Goal: Information Seeking & Learning: Compare options

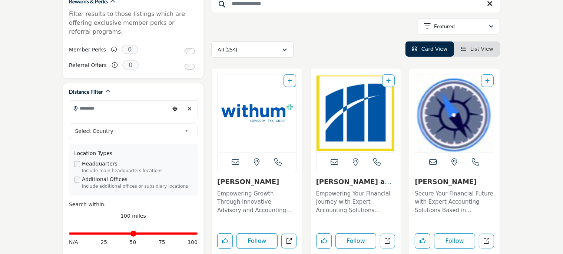
scroll to position [156, 0]
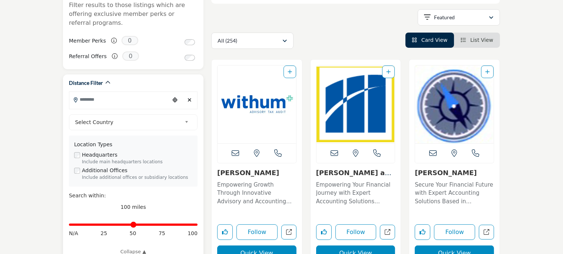
click at [102, 93] on input "Search Location" at bounding box center [119, 99] width 100 height 14
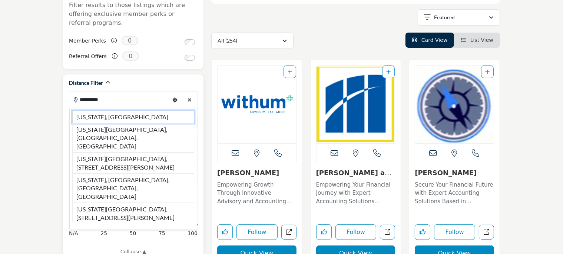
click at [82, 111] on li "New Jersey, USA" at bounding box center [133, 117] width 122 height 13
type input "**********"
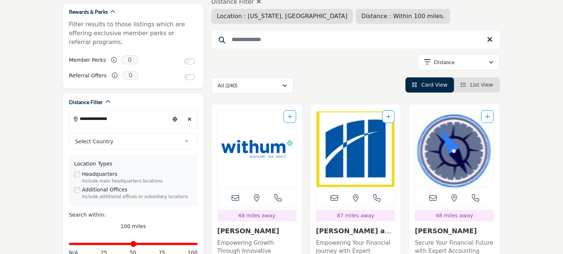
scroll to position [156, 0]
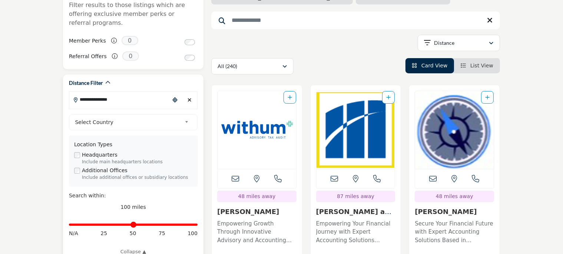
click at [116, 118] on span "Select Country" at bounding box center [128, 122] width 107 height 9
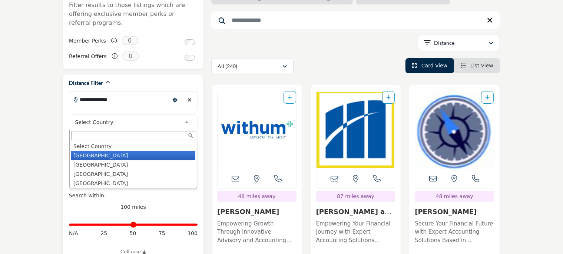
click at [96, 151] on li "United States" at bounding box center [133, 155] width 124 height 9
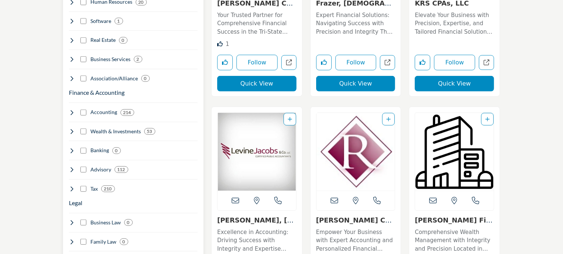
scroll to position [548, 0]
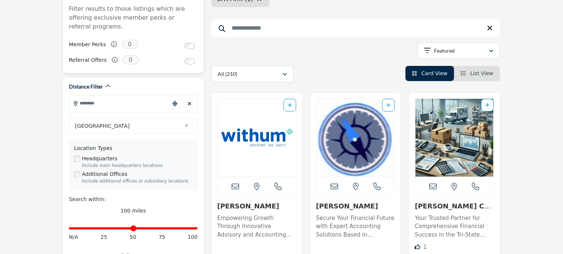
scroll to position [156, 0]
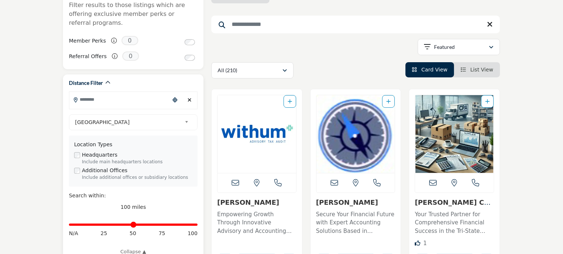
click at [101, 92] on input "Search Location" at bounding box center [119, 99] width 100 height 14
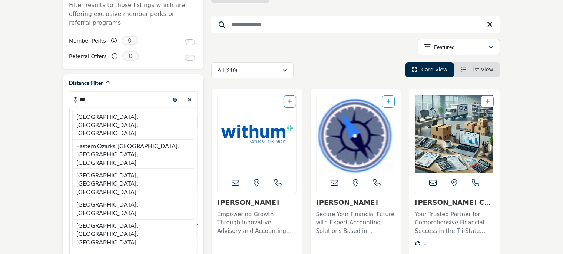
click at [95, 93] on input "***" at bounding box center [119, 99] width 100 height 14
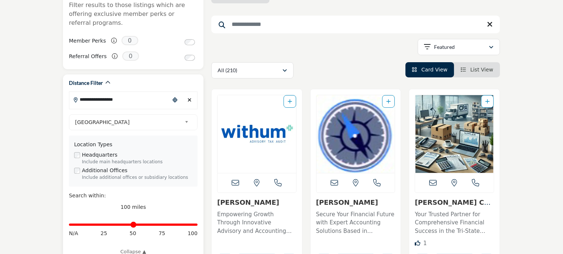
drag, startPoint x: 125, startPoint y: 93, endPoint x: 0, endPoint y: 97, distance: 124.6
click at [69, 97] on input "**********" at bounding box center [119, 99] width 100 height 14
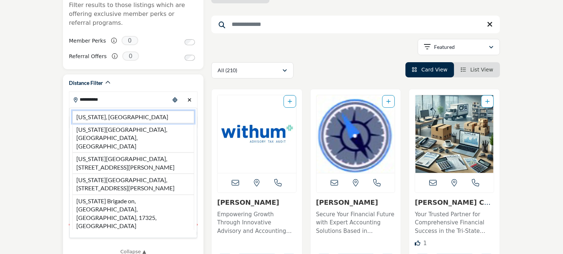
click at [84, 111] on li "New Jersey, USA" at bounding box center [133, 117] width 122 height 13
type input "**********"
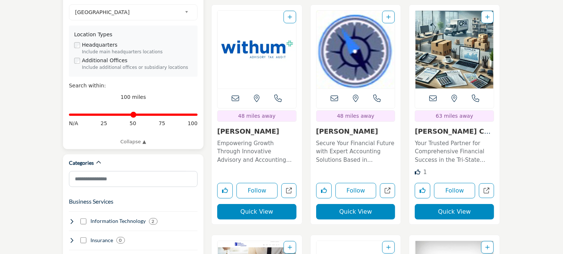
scroll to position [274, 0]
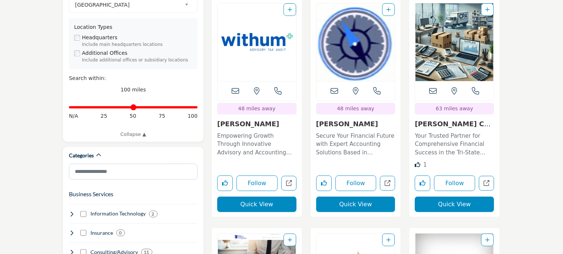
drag, startPoint x: 195, startPoint y: 100, endPoint x: 205, endPoint y: 99, distance: 10.9
click at [198, 107] on input "Distance in miles" at bounding box center [133, 107] width 129 height 1
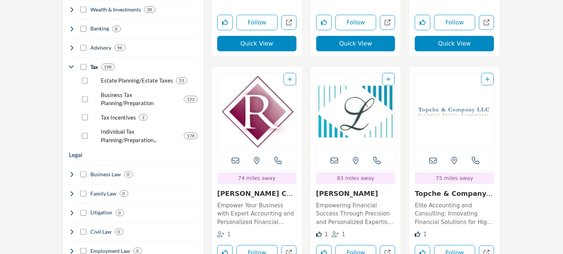
scroll to position [626, 0]
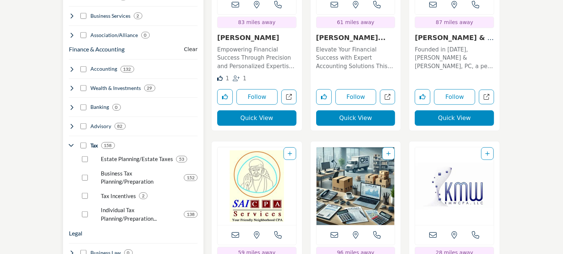
scroll to position [587, 0]
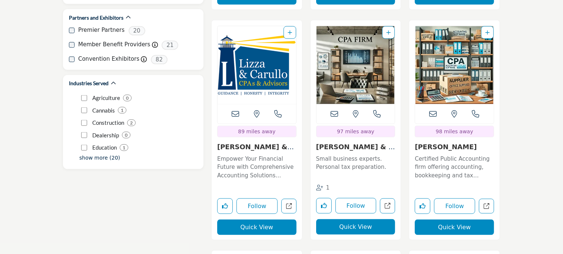
scroll to position [1175, 0]
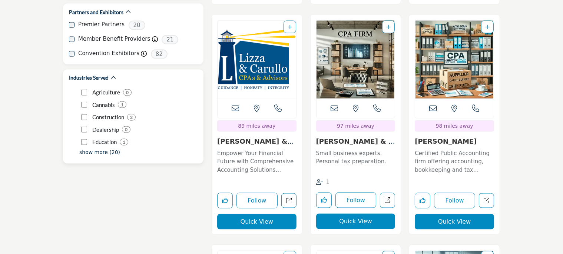
click at [99, 148] on p "show more (20)" at bounding box center [99, 152] width 41 height 8
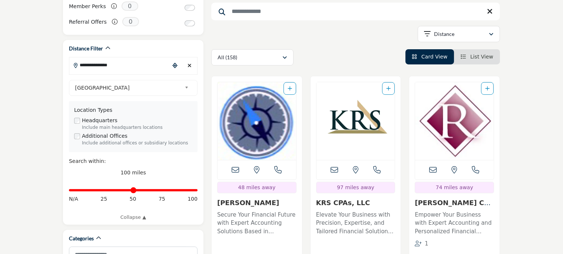
scroll to position [210, 0]
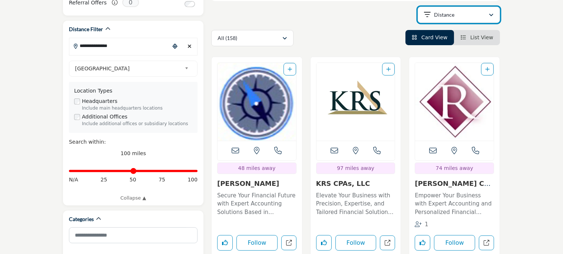
click at [490, 12] on div "button" at bounding box center [491, 14] width 5 height 7
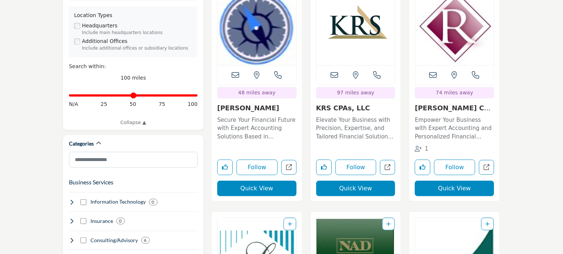
scroll to position [288, 0]
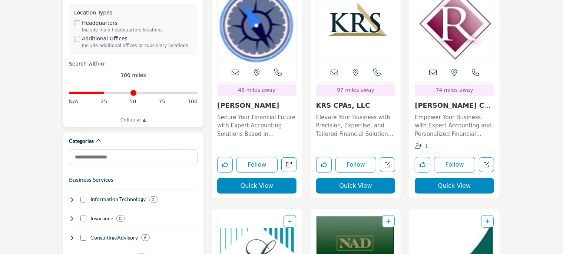
drag, startPoint x: 193, startPoint y: 83, endPoint x: 106, endPoint y: 85, distance: 87.5
type input "**"
click at [106, 92] on input "Distance in miles" at bounding box center [133, 92] width 129 height 1
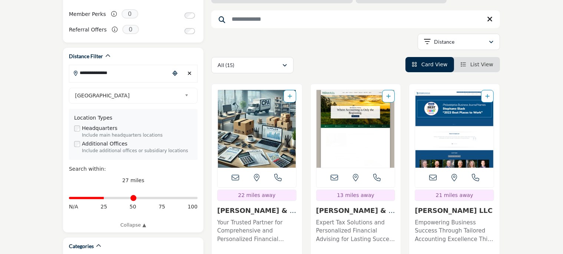
scroll to position [196, 0]
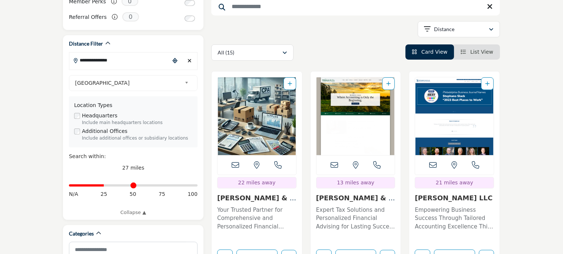
click at [483, 52] on span "List View" at bounding box center [481, 52] width 23 height 6
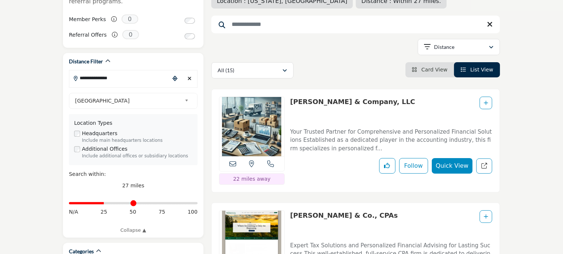
scroll to position [196, 0]
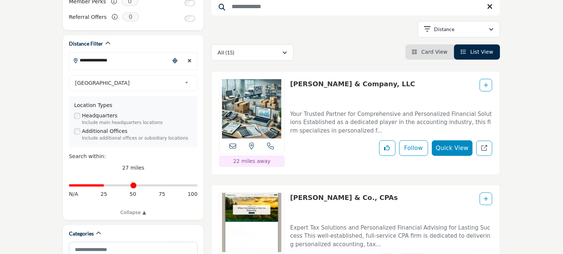
click at [436, 50] on span "Card View" at bounding box center [434, 52] width 26 height 6
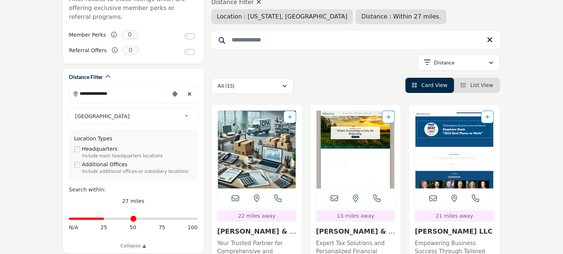
scroll to position [117, 0]
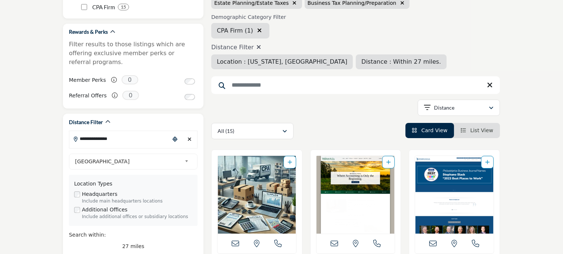
click at [248, 87] on input "Search Keyword" at bounding box center [355, 85] width 289 height 18
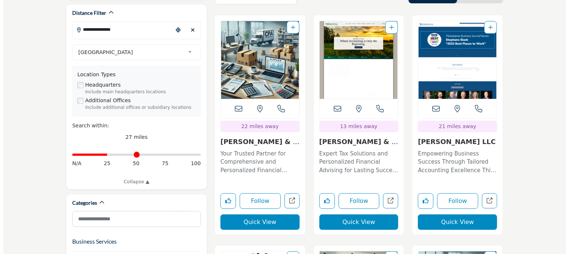
scroll to position [235, 0]
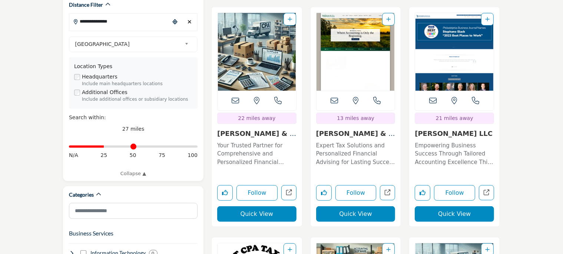
type input "***"
click at [250, 208] on button "Quick View" at bounding box center [256, 214] width 79 height 16
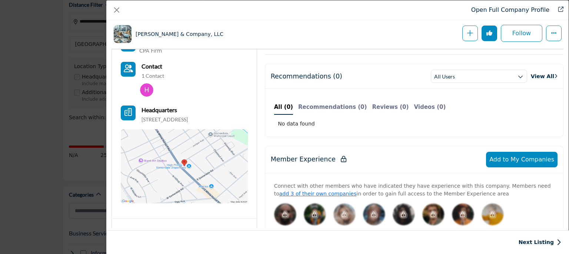
scroll to position [0, 0]
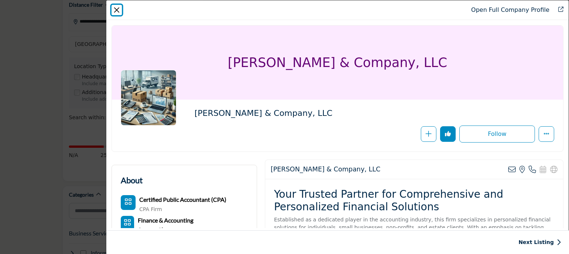
click at [118, 8] on button "Close" at bounding box center [117, 10] width 10 height 10
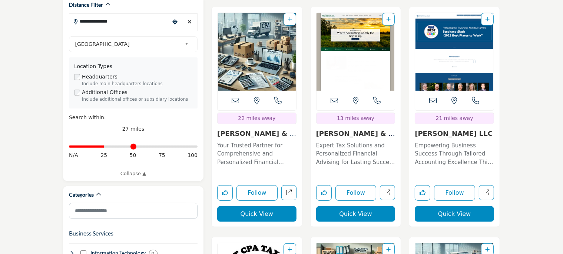
click at [350, 218] on button "Quick View" at bounding box center [355, 214] width 79 height 16
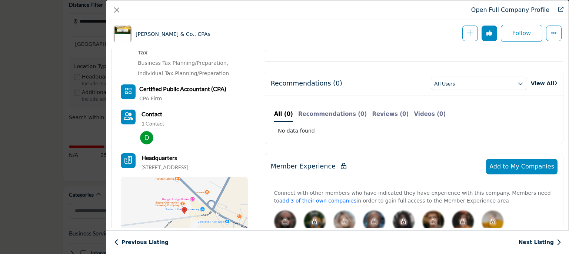
scroll to position [316, 0]
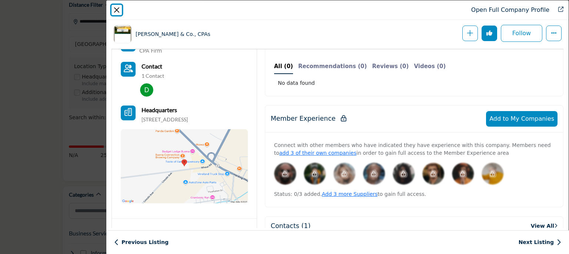
click at [118, 8] on button "Close" at bounding box center [117, 10] width 10 height 10
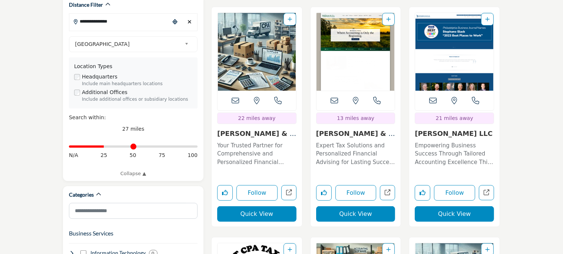
click at [446, 215] on button "Quick View" at bounding box center [454, 214] width 79 height 16
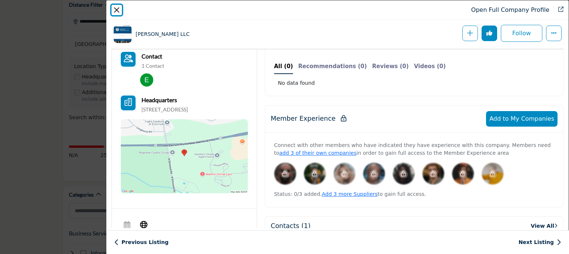
click at [116, 9] on button "Close" at bounding box center [117, 10] width 10 height 10
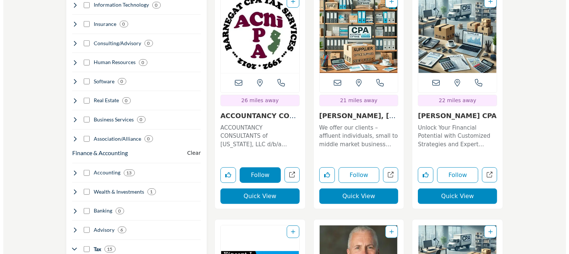
scroll to position [470, 0]
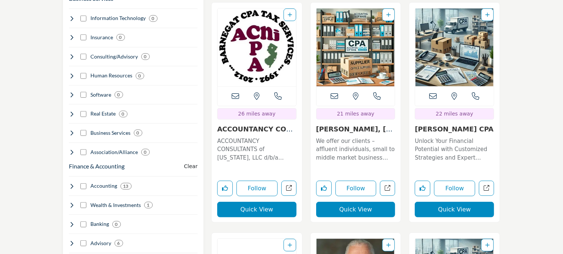
click at [266, 210] on button "Quick View" at bounding box center [256, 210] width 79 height 16
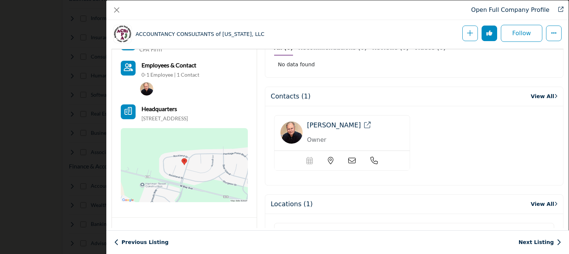
scroll to position [316, 0]
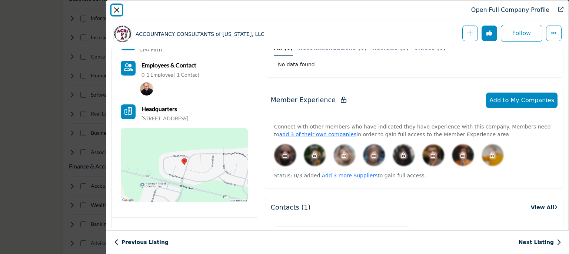
click at [118, 7] on button "Close" at bounding box center [117, 10] width 10 height 10
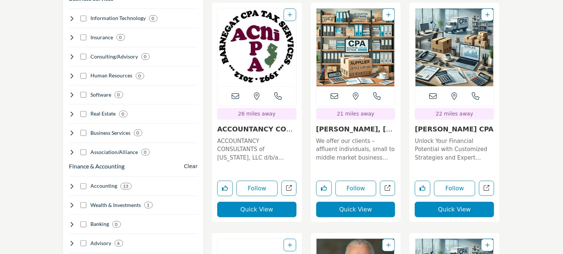
click at [346, 207] on button "Quick View" at bounding box center [355, 210] width 79 height 16
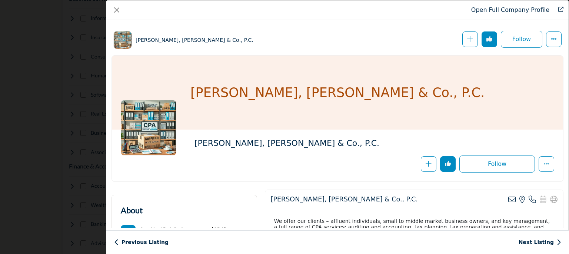
scroll to position [310, 0]
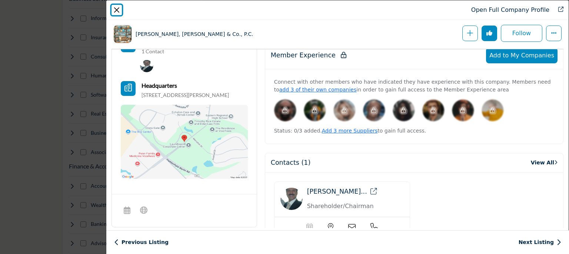
click at [119, 9] on button "Close" at bounding box center [117, 10] width 10 height 10
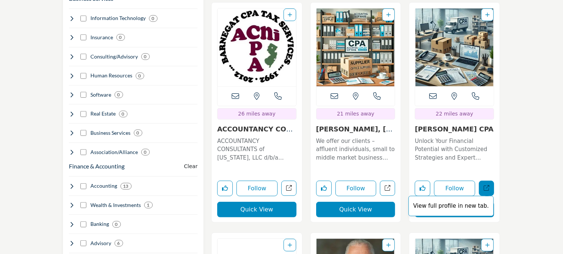
click at [470, 209] on p "View full profile in new tab." at bounding box center [451, 206] width 77 height 9
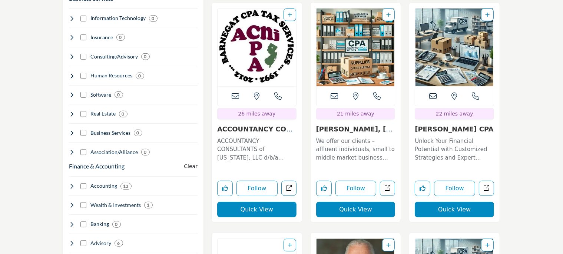
click at [449, 205] on button "Quick View" at bounding box center [454, 210] width 79 height 16
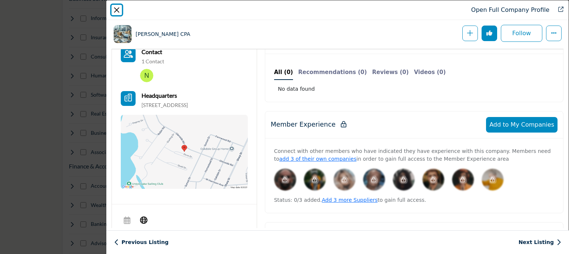
click at [116, 10] on button "Close" at bounding box center [117, 10] width 10 height 10
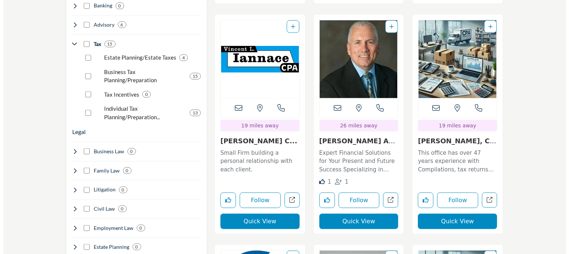
scroll to position [704, 0]
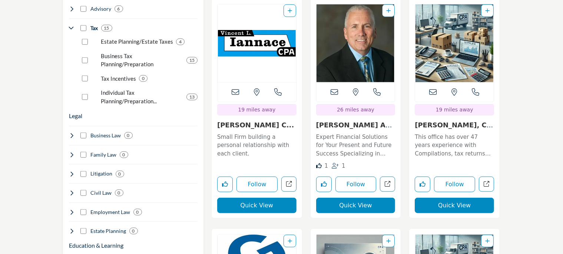
click at [457, 201] on button "Quick View" at bounding box center [454, 206] width 79 height 16
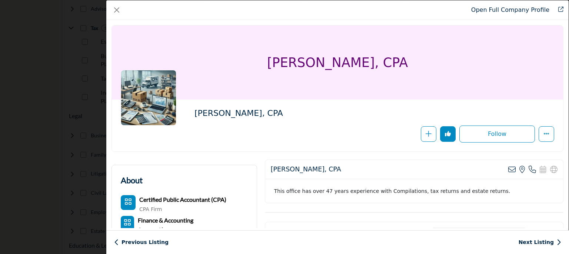
scroll to position [310, 0]
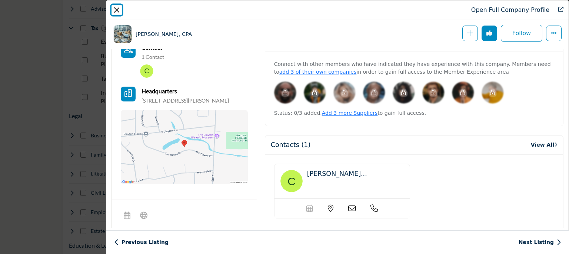
click at [116, 8] on button "Close" at bounding box center [117, 10] width 10 height 10
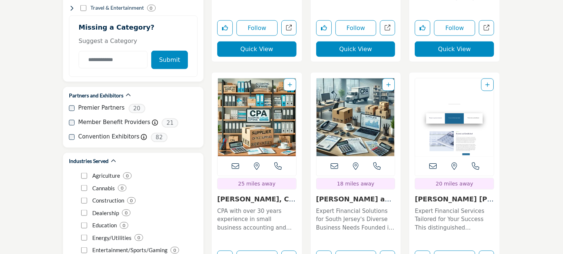
scroll to position [1096, 0]
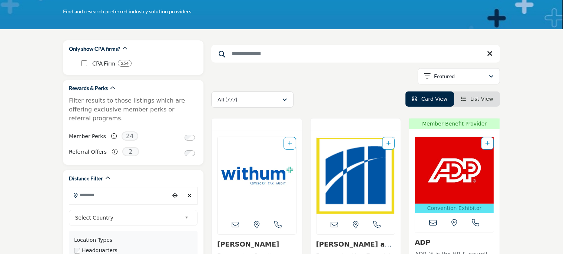
scroll to position [78, 0]
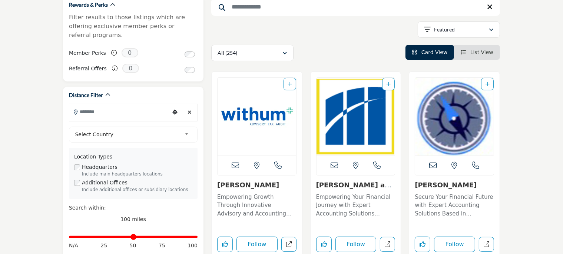
scroll to position [156, 0]
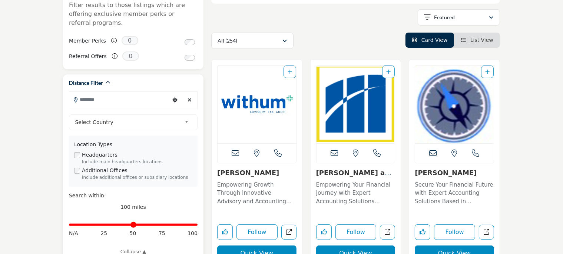
click at [175, 97] on icon "Choose your current location" at bounding box center [174, 99] width 5 height 5
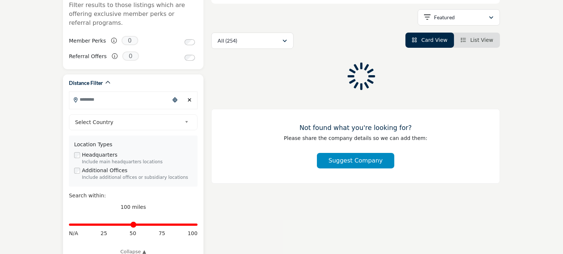
click at [101, 92] on input "Search Location" at bounding box center [119, 99] width 100 height 14
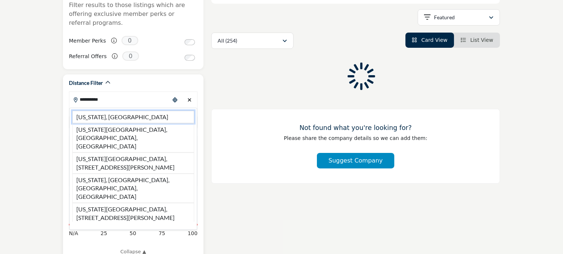
click at [87, 111] on li "New Jersey, USA" at bounding box center [133, 117] width 122 height 13
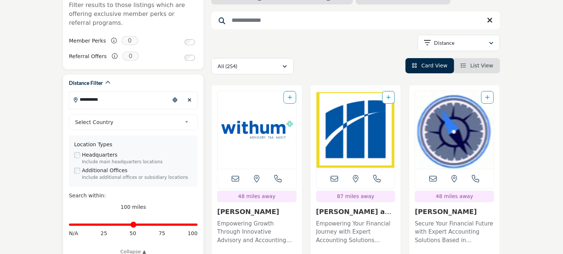
type input "**********"
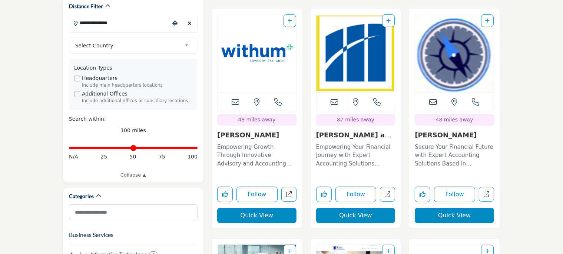
scroll to position [235, 0]
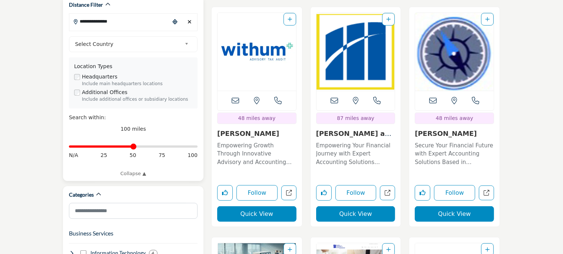
drag, startPoint x: 194, startPoint y: 137, endPoint x: 134, endPoint y: 139, distance: 59.3
click at [134, 146] on input "Distance in miles" at bounding box center [133, 146] width 129 height 1
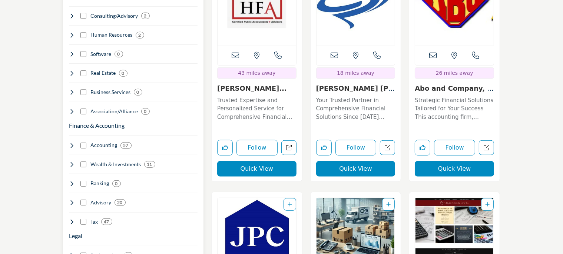
scroll to position [548, 0]
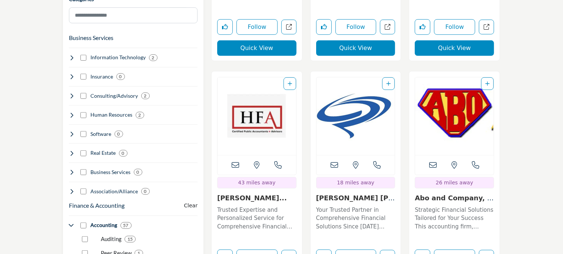
scroll to position [587, 0]
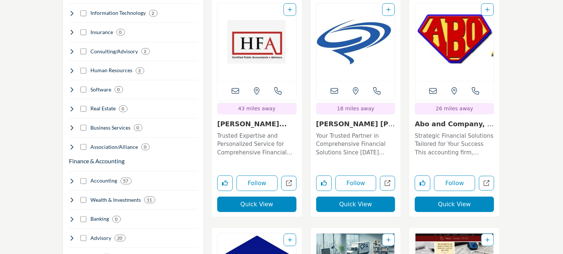
scroll to position [592, 0]
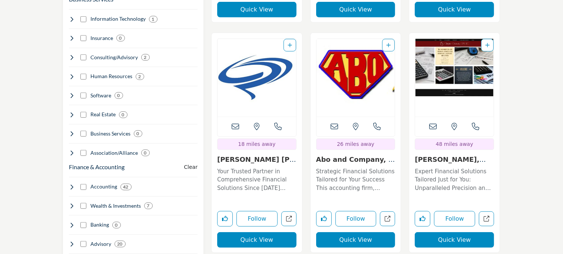
scroll to position [587, 0]
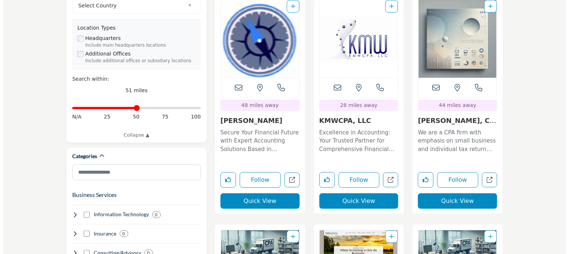
scroll to position [274, 0]
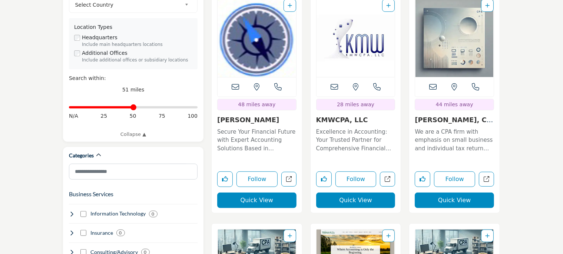
click at [262, 202] on button "Quick View" at bounding box center [256, 201] width 79 height 16
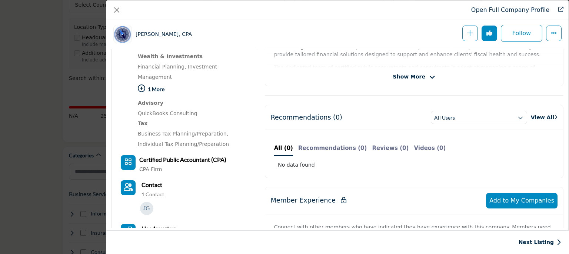
scroll to position [316, 0]
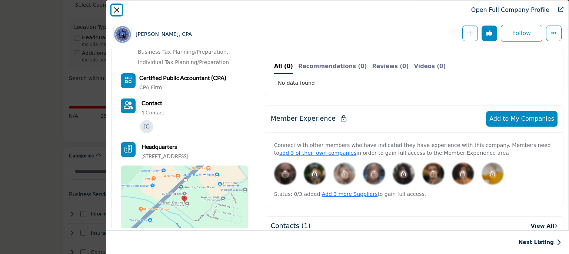
click at [117, 11] on button "Close" at bounding box center [117, 10] width 10 height 10
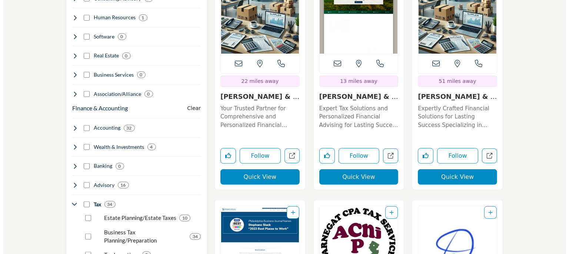
scroll to position [548, 0]
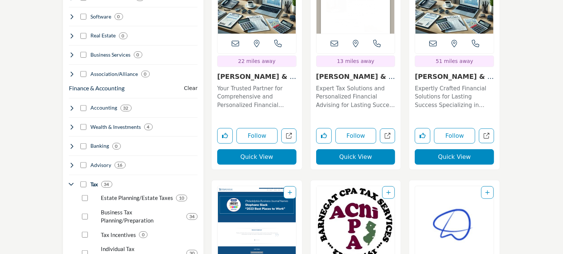
click at [454, 158] on button "Quick View" at bounding box center [454, 157] width 79 height 16
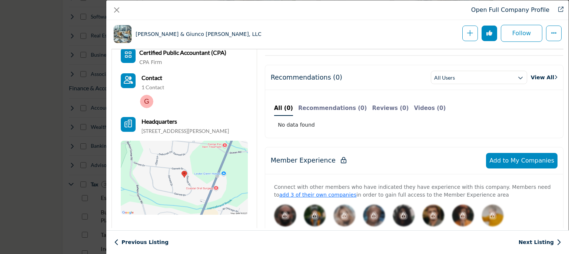
scroll to position [275, 0]
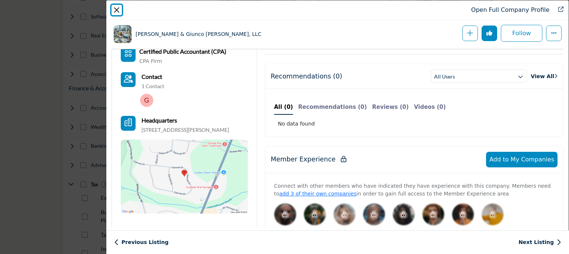
click at [115, 9] on button "Close" at bounding box center [117, 10] width 10 height 10
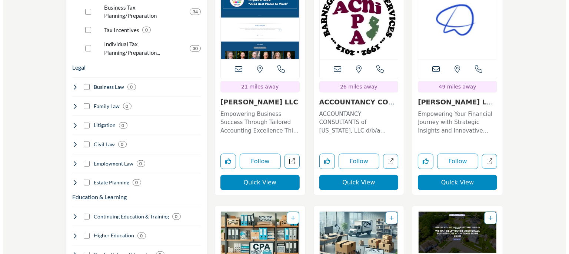
scroll to position [783, 0]
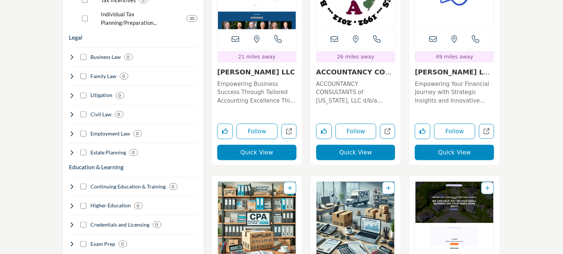
click at [452, 152] on button "Quick View" at bounding box center [454, 153] width 79 height 16
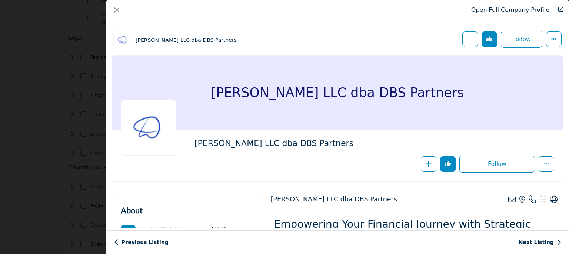
scroll to position [275, 0]
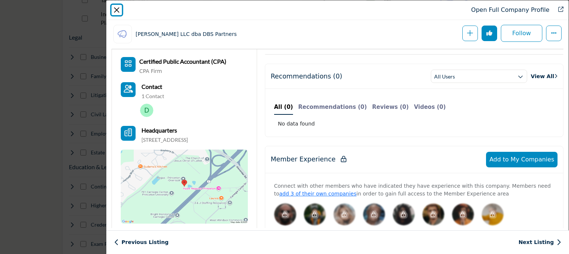
click at [116, 11] on button "Close" at bounding box center [117, 10] width 10 height 10
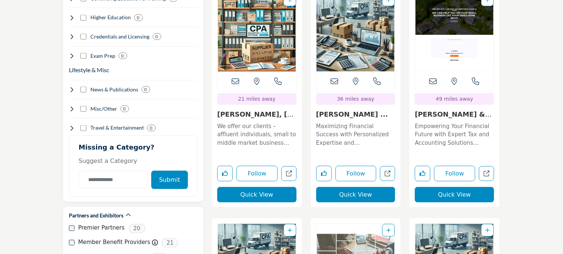
scroll to position [979, 0]
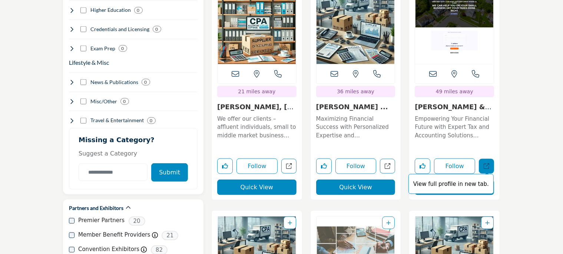
click at [464, 185] on p "View full profile in new tab." at bounding box center [451, 184] width 77 height 9
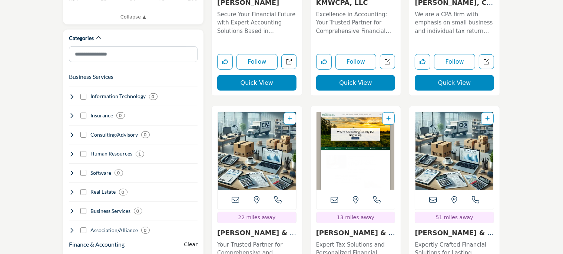
scroll to position [274, 0]
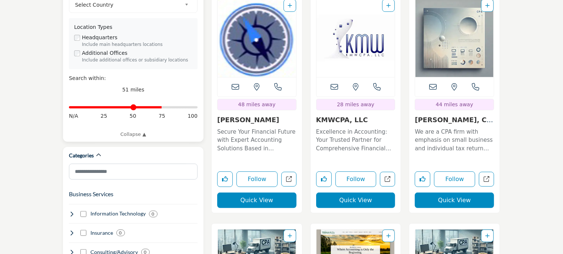
drag, startPoint x: 135, startPoint y: 98, endPoint x: 161, endPoint y: 97, distance: 26.3
click at [161, 107] on input "Distance in miles" at bounding box center [133, 107] width 129 height 1
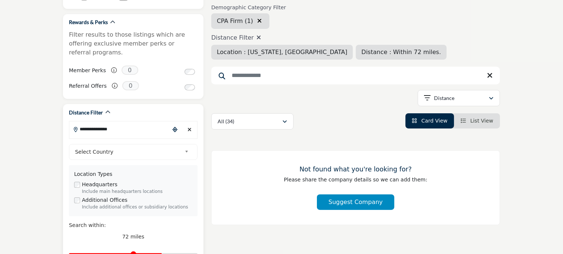
scroll to position [40, 0]
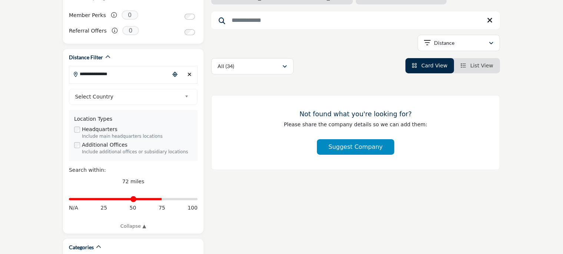
scroll to position [197, 0]
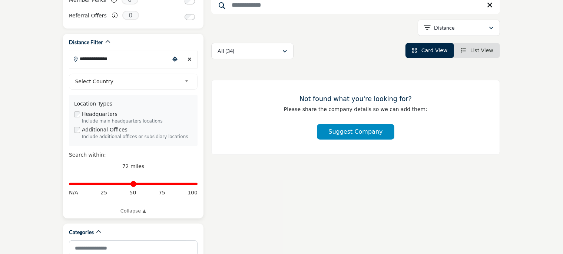
drag, startPoint x: 162, startPoint y: 176, endPoint x: 206, endPoint y: 173, distance: 44.2
click at [198, 183] on input "Distance in miles" at bounding box center [133, 183] width 129 height 1
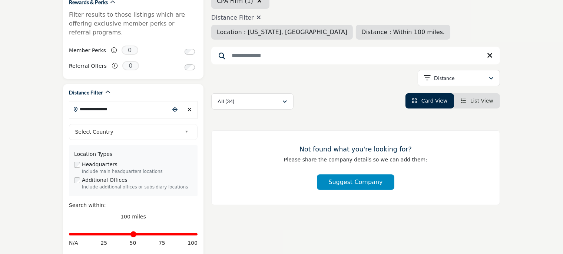
scroll to position [156, 0]
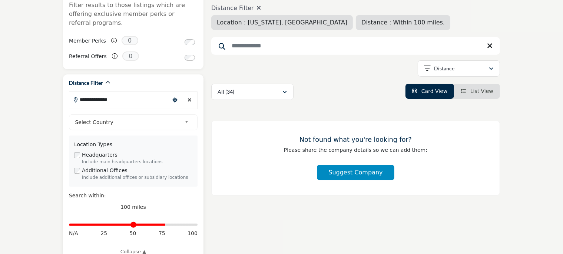
drag, startPoint x: 195, startPoint y: 218, endPoint x: 164, endPoint y: 219, distance: 31.1
click at [164, 224] on input "Distance in miles" at bounding box center [133, 224] width 129 height 1
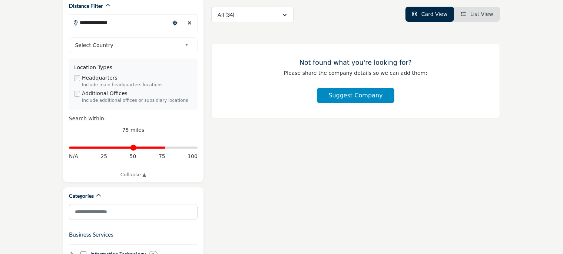
scroll to position [235, 0]
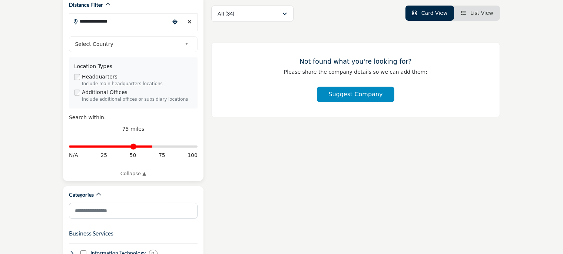
drag, startPoint x: 165, startPoint y: 139, endPoint x: 151, endPoint y: 142, distance: 14.0
click at [151, 146] on input "Distance in miles" at bounding box center [133, 146] width 129 height 1
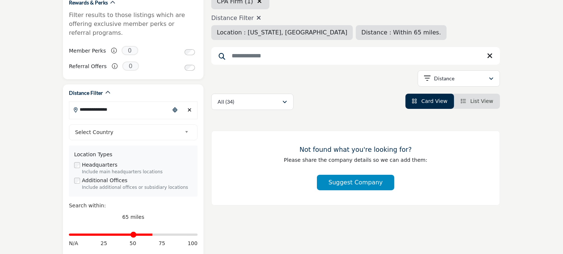
scroll to position [156, 0]
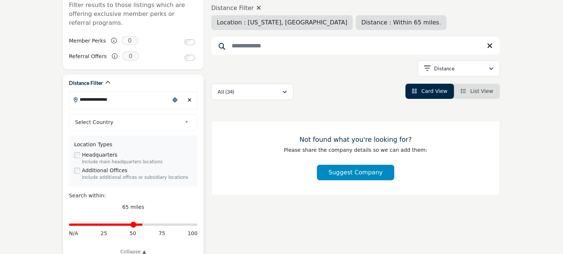
drag, startPoint x: 152, startPoint y: 216, endPoint x: 142, endPoint y: 217, distance: 9.7
click at [142, 224] on input "Distance in miles" at bounding box center [133, 224] width 129 height 1
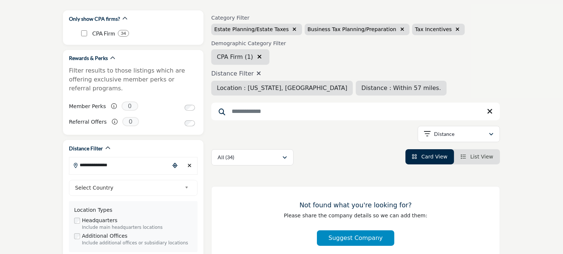
scroll to position [156, 0]
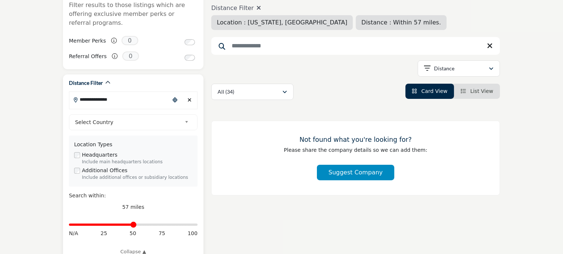
drag, startPoint x: 142, startPoint y: 215, endPoint x: 134, endPoint y: 218, distance: 8.0
type input "**"
click at [134, 224] on input "Distance in miles" at bounding box center [133, 224] width 129 height 1
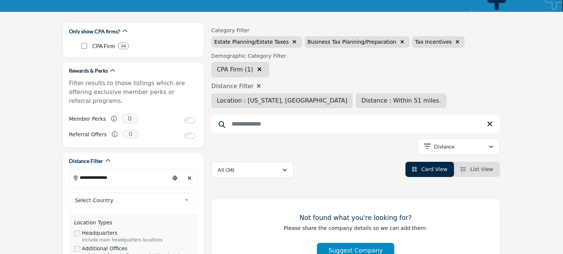
scroll to position [39, 0]
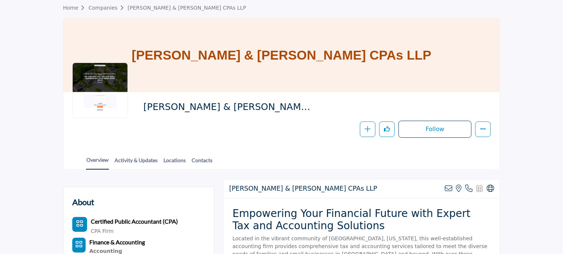
scroll to position [24, 0]
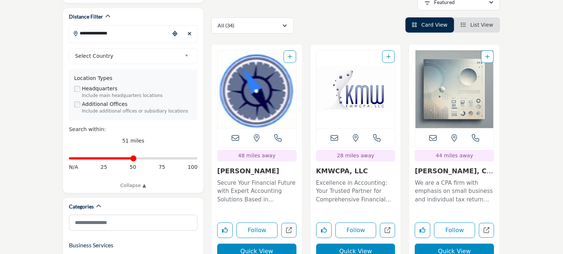
scroll to position [235, 0]
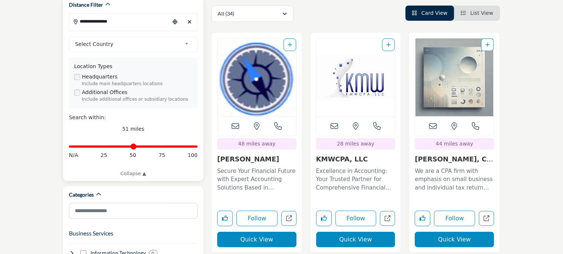
drag, startPoint x: 136, startPoint y: 137, endPoint x: 199, endPoint y: 139, distance: 63.4
click at [198, 146] on input "Distance in miles" at bounding box center [133, 146] width 129 height 1
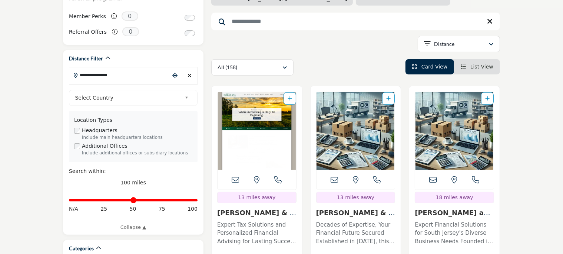
scroll to position [196, 0]
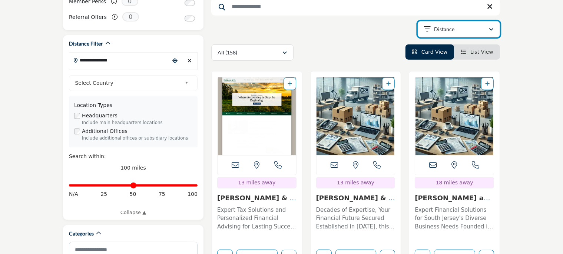
click at [489, 30] on icon "button" at bounding box center [491, 29] width 4 height 5
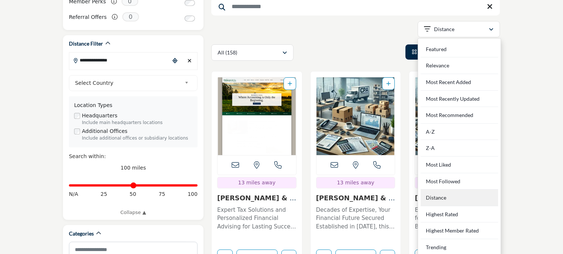
click at [437, 198] on div "Distance" at bounding box center [459, 198] width 77 height 17
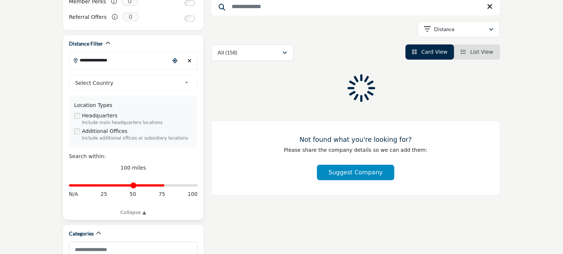
drag, startPoint x: 193, startPoint y: 175, endPoint x: 162, endPoint y: 179, distance: 31.0
click at [162, 185] on input "Distance in miles" at bounding box center [133, 185] width 129 height 1
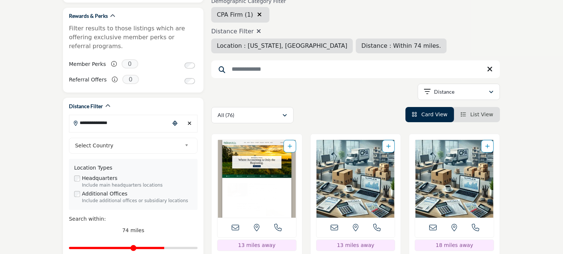
scroll to position [156, 0]
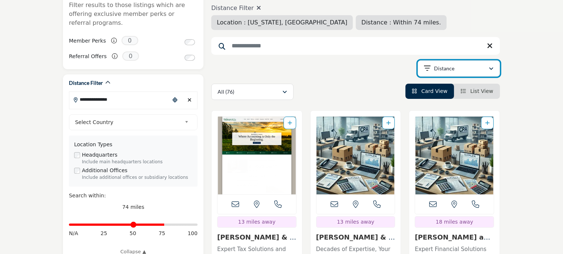
click at [491, 68] on icon "button" at bounding box center [491, 68] width 4 height 5
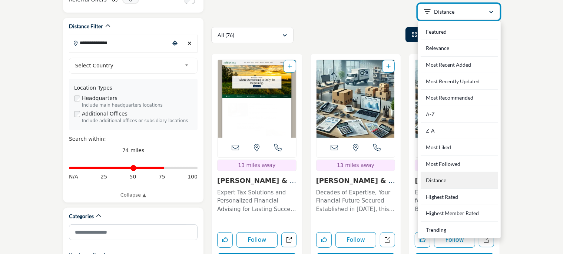
scroll to position [196, 0]
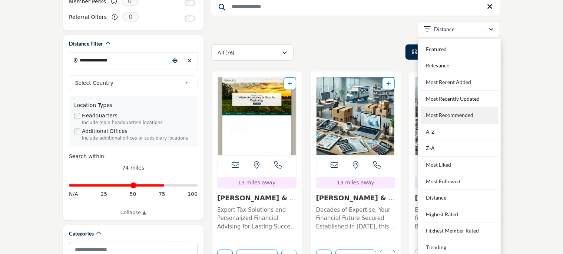
click at [434, 117] on Recommended "Most Recommended" at bounding box center [459, 115] width 77 height 17
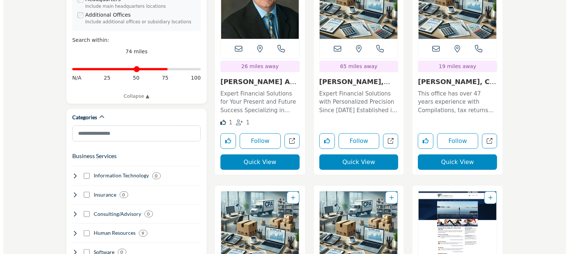
scroll to position [313, 0]
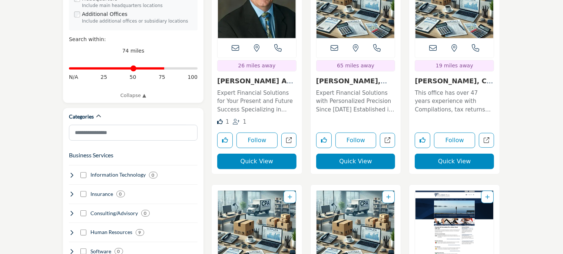
click at [345, 161] on button "Quick View" at bounding box center [355, 162] width 79 height 16
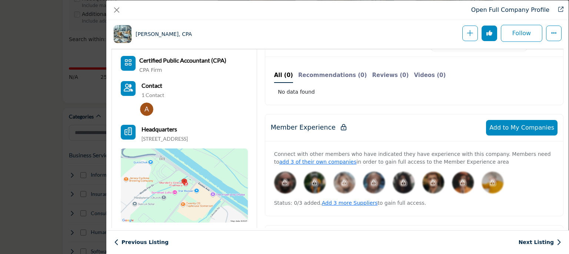
scroll to position [316, 0]
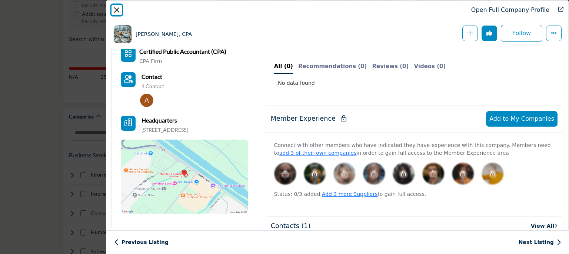
click at [118, 8] on button "Close" at bounding box center [117, 10] width 10 height 10
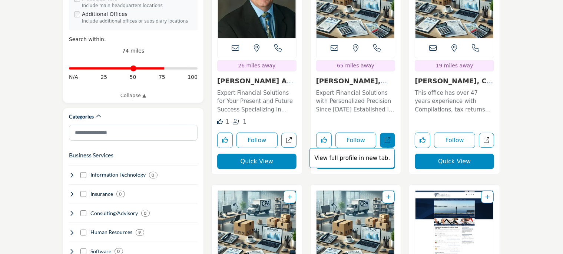
click at [389, 140] on icon "Open ellen-anne-adesso-cpa in new tab" at bounding box center [388, 141] width 6 height 6
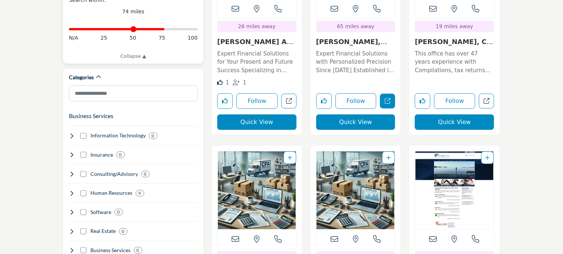
scroll to position [235, 0]
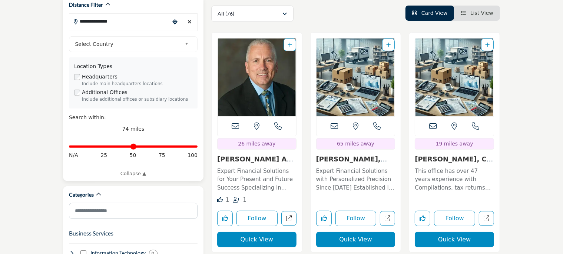
drag, startPoint x: 165, startPoint y: 138, endPoint x: 196, endPoint y: 136, distance: 31.2
type input "***"
click at [196, 146] on input "Distance in miles" at bounding box center [133, 146] width 129 height 1
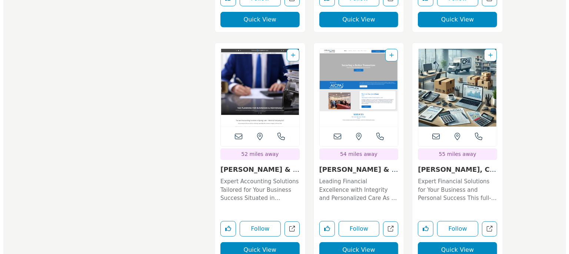
scroll to position [3210, 0]
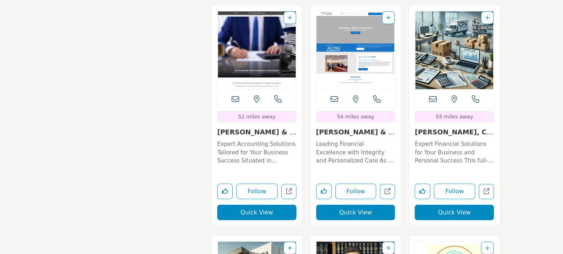
click at [453, 207] on button "Quick View" at bounding box center [454, 213] width 79 height 16
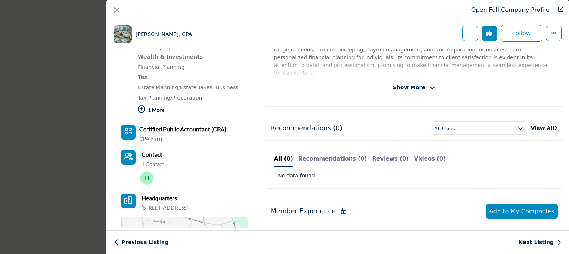
scroll to position [234, 0]
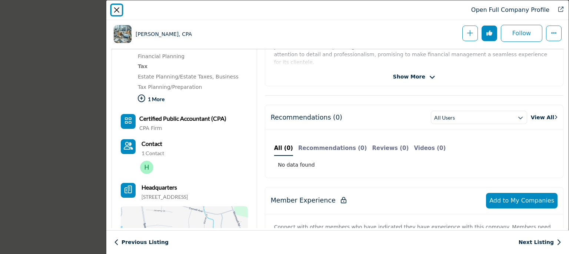
click at [118, 7] on button "Close" at bounding box center [117, 10] width 10 height 10
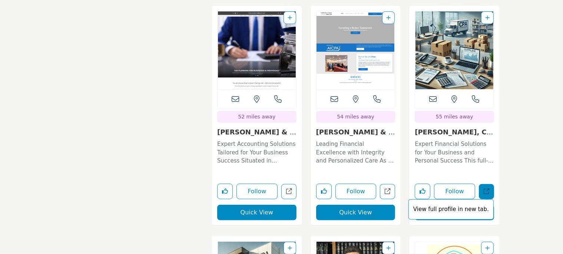
click at [489, 189] on icon "Open linda-a-hilton-cpa in new tab" at bounding box center [487, 192] width 6 height 6
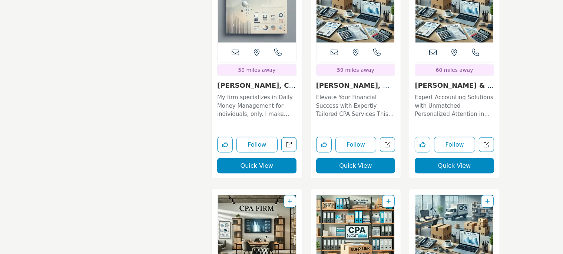
scroll to position [3914, 0]
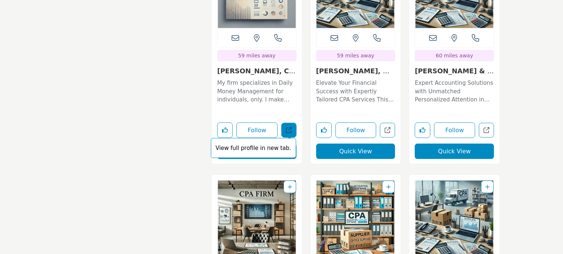
click at [288, 128] on icon "Open jody-rorick-cpa in new tab" at bounding box center [289, 131] width 6 height 6
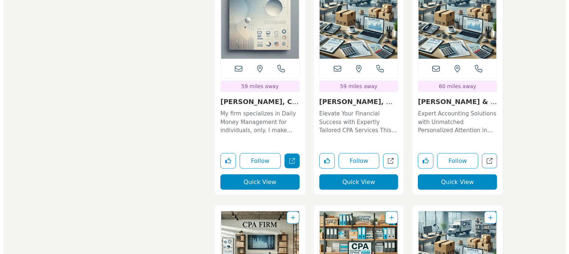
scroll to position [3875, 0]
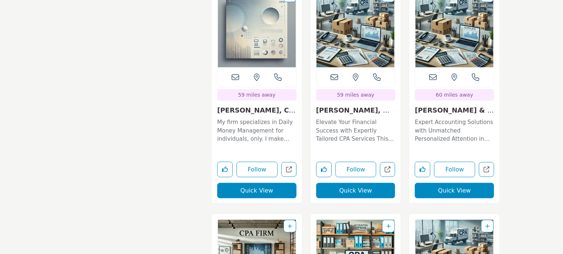
click at [360, 183] on button "Quick View" at bounding box center [355, 191] width 79 height 16
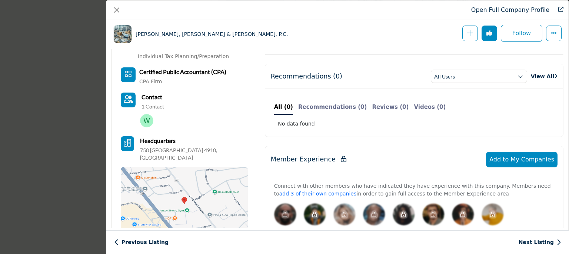
scroll to position [82, 0]
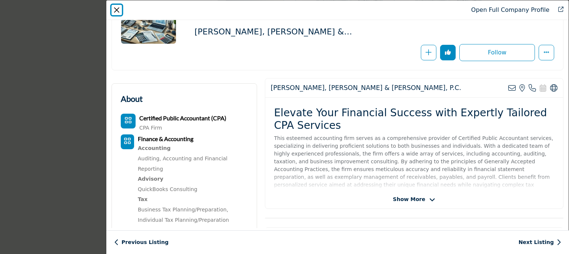
click at [118, 10] on button "Close" at bounding box center [117, 10] width 10 height 10
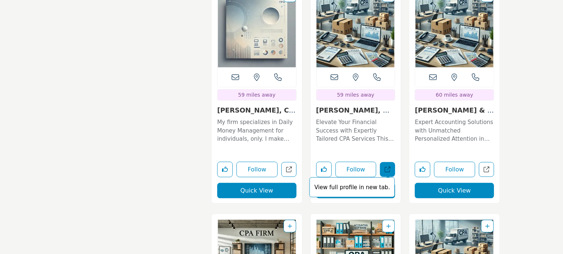
click at [391, 162] on link "View full profile in new tab." at bounding box center [387, 169] width 15 height 15
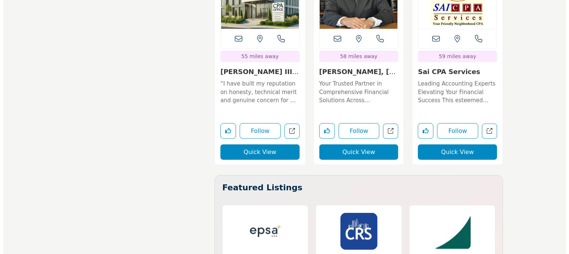
scroll to position [3523, 0]
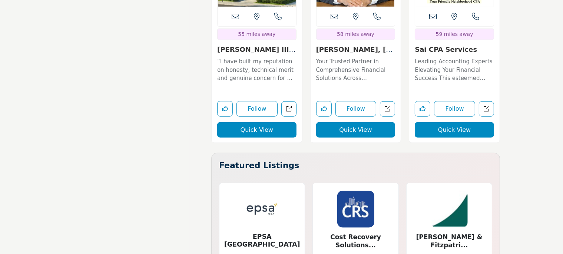
click at [361, 122] on button "Quick View" at bounding box center [355, 130] width 79 height 16
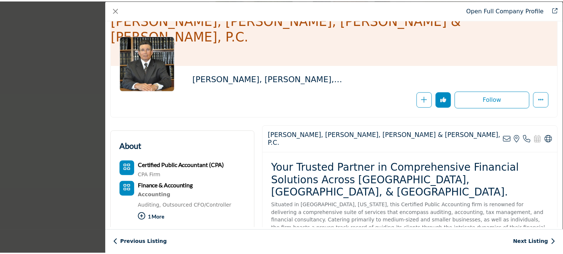
scroll to position [0, 0]
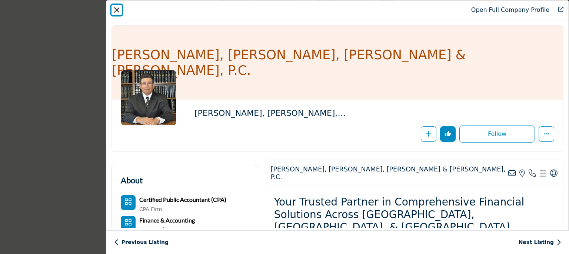
click at [116, 9] on button "Close" at bounding box center [117, 10] width 10 height 10
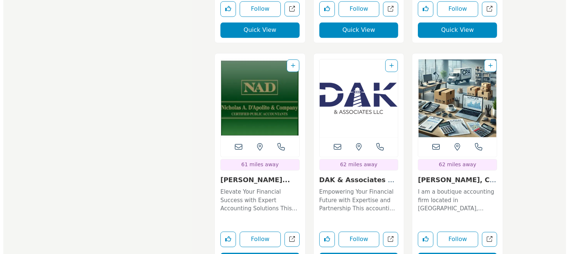
scroll to position [4306, 0]
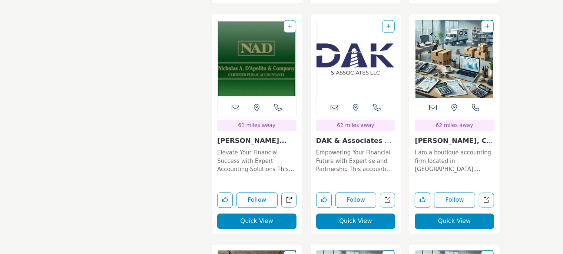
click at [361, 214] on button "Quick View" at bounding box center [355, 222] width 79 height 16
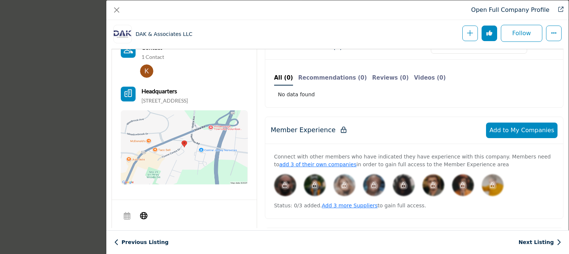
scroll to position [275, 0]
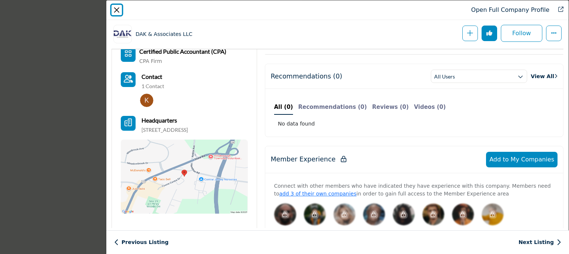
drag, startPoint x: 117, startPoint y: 10, endPoint x: 123, endPoint y: 15, distance: 7.4
click at [117, 10] on button "Close" at bounding box center [117, 10] width 10 height 10
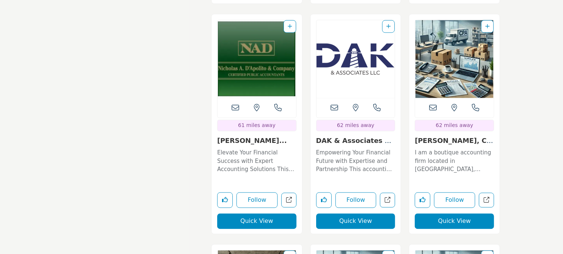
click at [441, 214] on button "Quick View" at bounding box center [454, 222] width 79 height 16
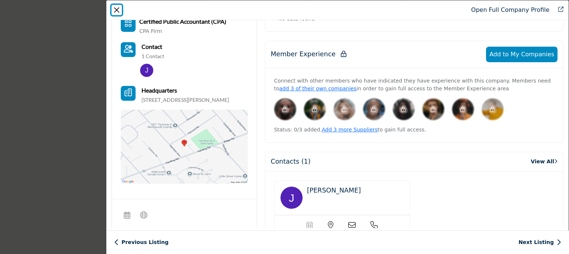
click at [115, 7] on button "Close" at bounding box center [117, 10] width 10 height 10
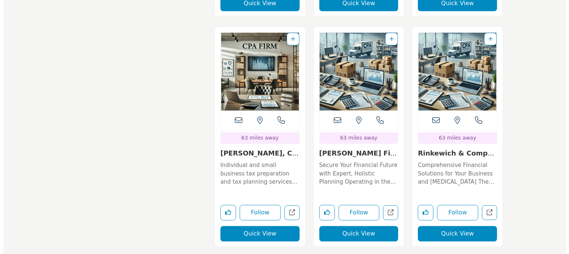
scroll to position [4541, 0]
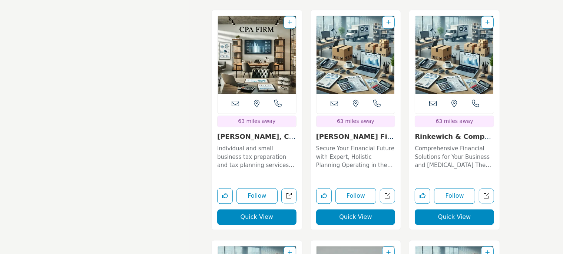
click at [262, 209] on button "Quick View" at bounding box center [256, 217] width 79 height 16
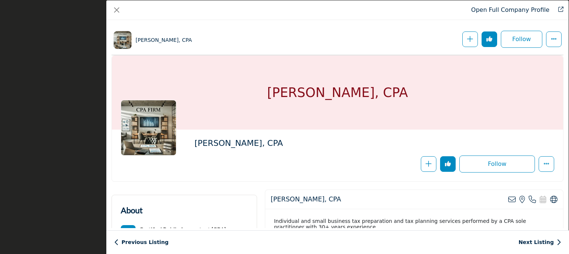
scroll to position [297, 0]
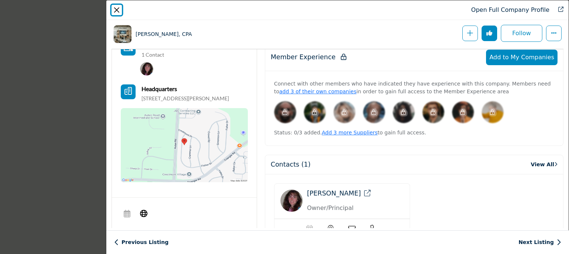
click at [116, 11] on button "Close" at bounding box center [117, 10] width 10 height 10
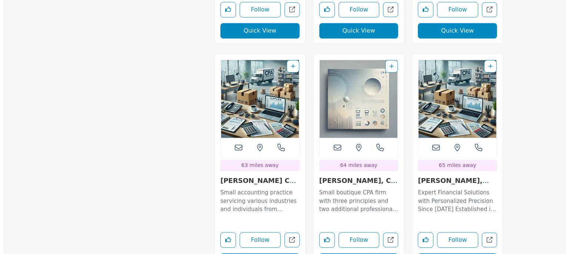
scroll to position [4736, 0]
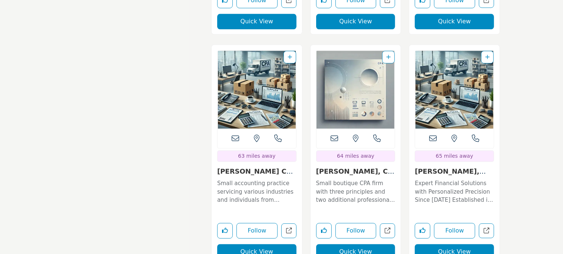
click at [261, 244] on button "Quick View" at bounding box center [256, 252] width 79 height 16
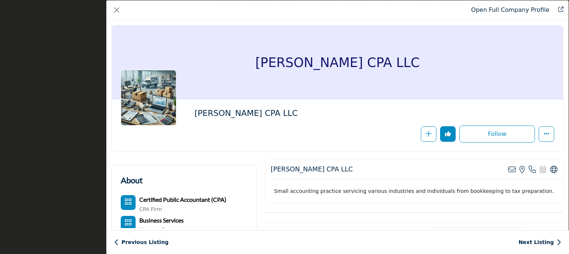
scroll to position [275, 0]
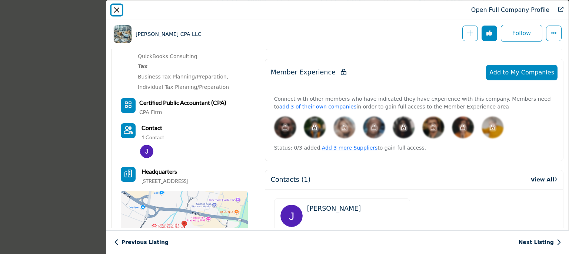
click at [116, 11] on button "Close" at bounding box center [117, 10] width 10 height 10
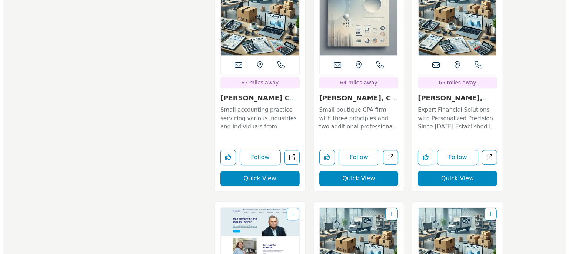
scroll to position [4815, 0]
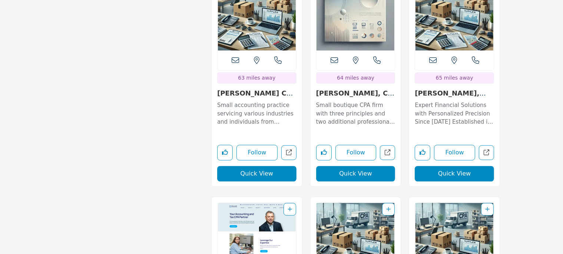
click at [473, 166] on button "Quick View" at bounding box center [454, 174] width 79 height 16
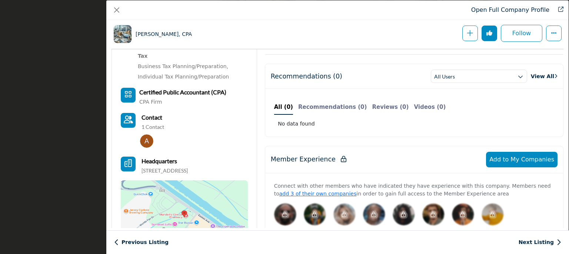
scroll to position [275, 0]
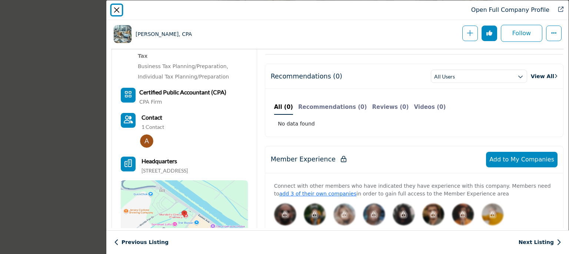
click at [119, 11] on button "Close" at bounding box center [117, 10] width 10 height 10
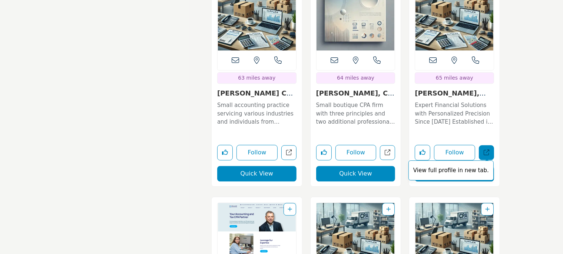
click at [487, 150] on icon "Open ellen-anne-adesso-cpa in new tab" at bounding box center [487, 153] width 6 height 6
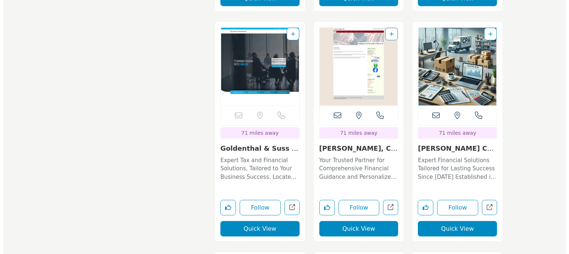
scroll to position [6106, 0]
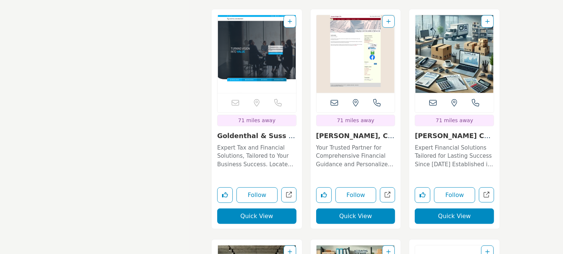
click at [355, 209] on button "Quick View" at bounding box center [355, 217] width 79 height 16
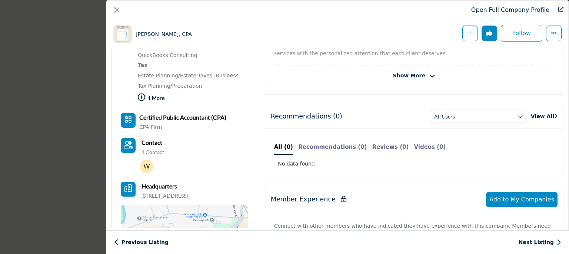
scroll to position [316, 0]
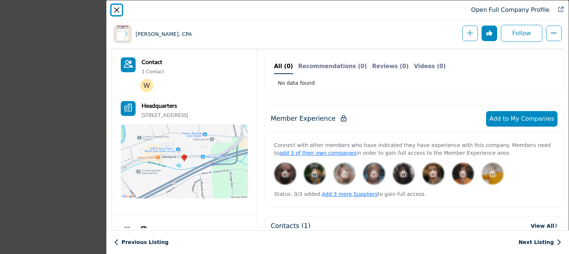
click at [115, 9] on button "Close" at bounding box center [117, 10] width 10 height 10
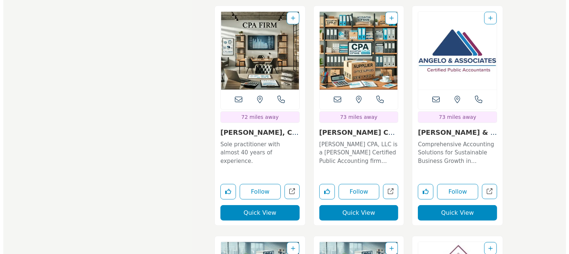
scroll to position [6380, 0]
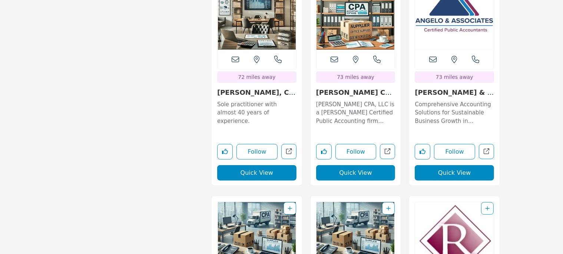
click at [268, 165] on button "Quick View" at bounding box center [256, 173] width 79 height 16
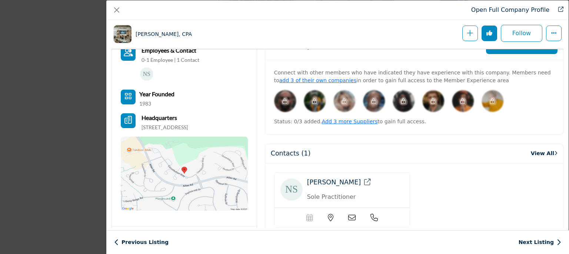
scroll to position [357, 0]
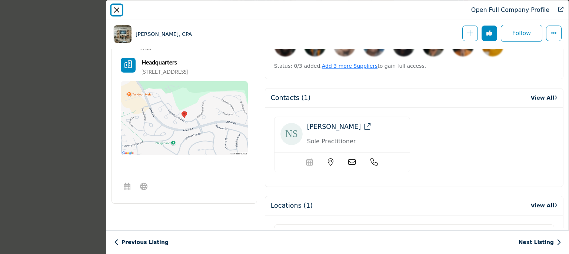
click at [118, 11] on button "Close" at bounding box center [117, 10] width 10 height 10
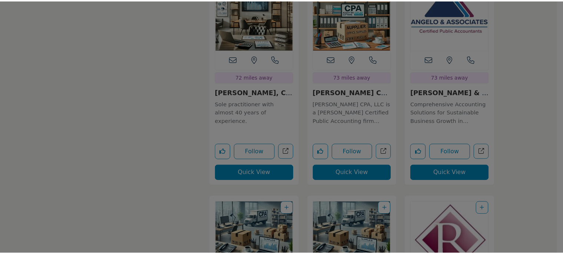
scroll to position [0, 0]
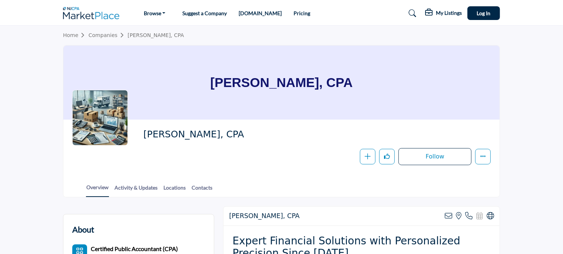
drag, startPoint x: 208, startPoint y: 85, endPoint x: 288, endPoint y: 82, distance: 80.1
click at [210, 85] on h1 "[PERSON_NAME], CPA" at bounding box center [281, 83] width 142 height 74
drag, startPoint x: 288, startPoint y: 82, endPoint x: 345, endPoint y: 79, distance: 57.5
click at [345, 79] on h1 "[PERSON_NAME], CPA" at bounding box center [281, 83] width 142 height 74
click at [223, 81] on h1 "[PERSON_NAME], CPA" at bounding box center [281, 83] width 142 height 74
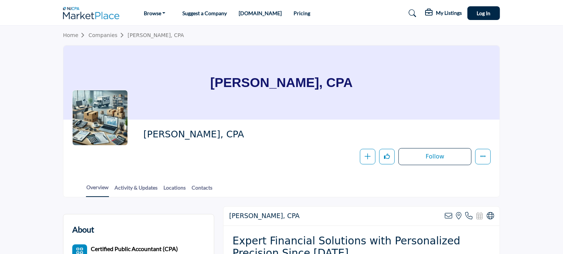
drag, startPoint x: 207, startPoint y: 85, endPoint x: 383, endPoint y: 85, distance: 176.1
click at [383, 85] on div "[PERSON_NAME], CPA" at bounding box center [281, 83] width 436 height 74
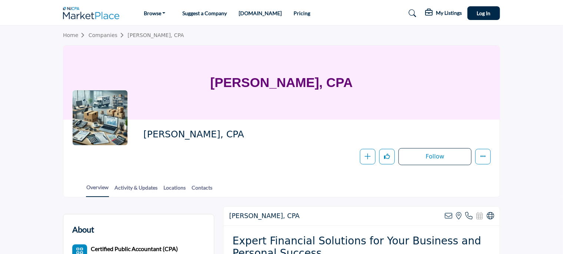
drag, startPoint x: 221, startPoint y: 82, endPoint x: 344, endPoint y: 78, distance: 122.4
click at [344, 78] on h1 "[PERSON_NAME], CPA" at bounding box center [281, 83] width 142 height 74
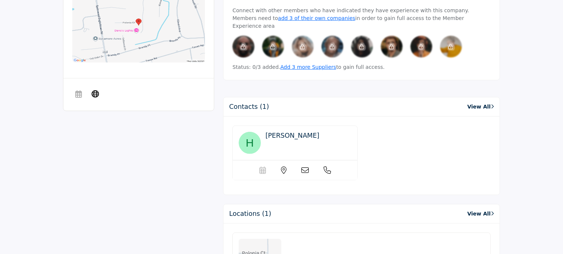
scroll to position [196, 0]
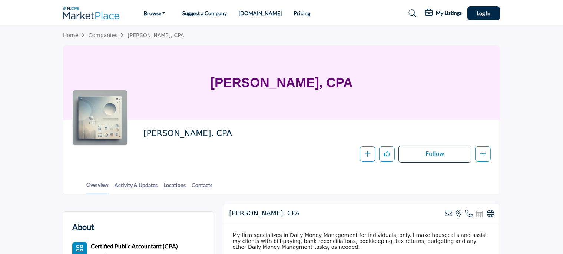
drag, startPoint x: 226, startPoint y: 85, endPoint x: 331, endPoint y: 81, distance: 105.7
click at [331, 81] on div "[PERSON_NAME], CPA" at bounding box center [281, 83] width 436 height 74
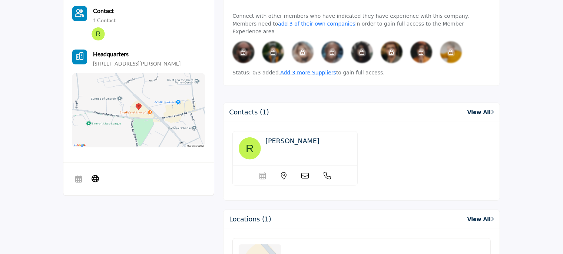
scroll to position [391, 0]
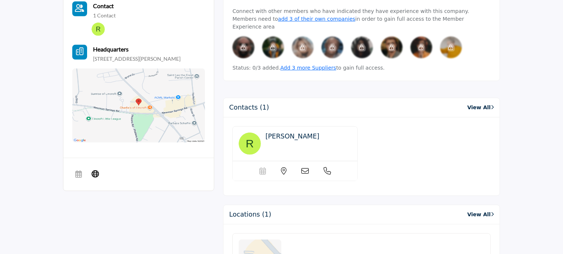
click at [156, 137] on img at bounding box center [138, 106] width 133 height 74
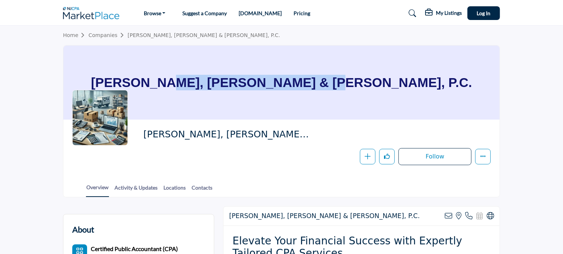
drag, startPoint x: 188, startPoint y: 79, endPoint x: 344, endPoint y: 86, distance: 156.6
click at [344, 86] on h1 "Drucker, Math & Whitman, P.C." at bounding box center [281, 83] width 381 height 74
copy h1 "Drucker, Math & Whitman"
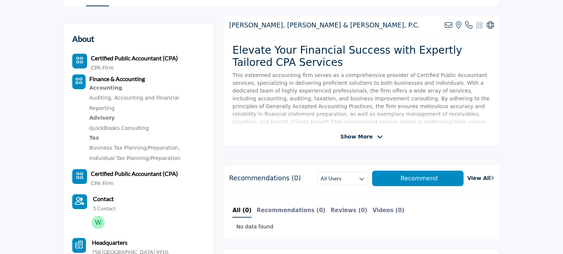
scroll to position [196, 0]
